Goal: Find contact information: Find contact information

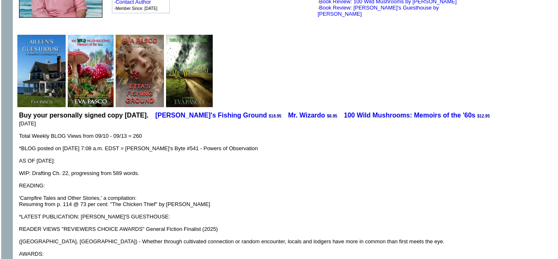
scroll to position [0, 3]
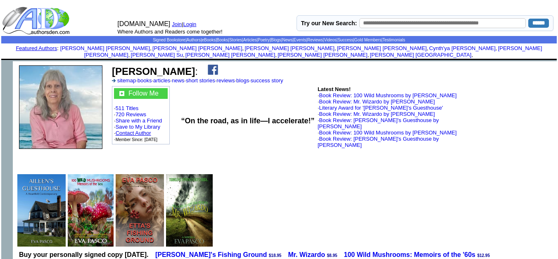
click at [142, 130] on link "Contact Author" at bounding box center [134, 133] width 36 height 6
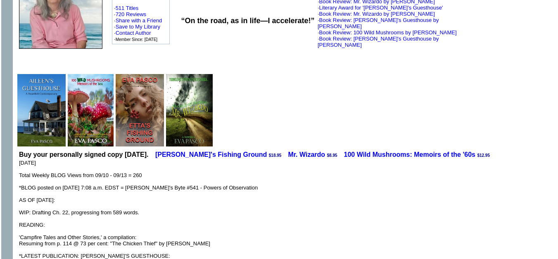
scroll to position [0, 3]
